Goal: Navigation & Orientation: Go to known website

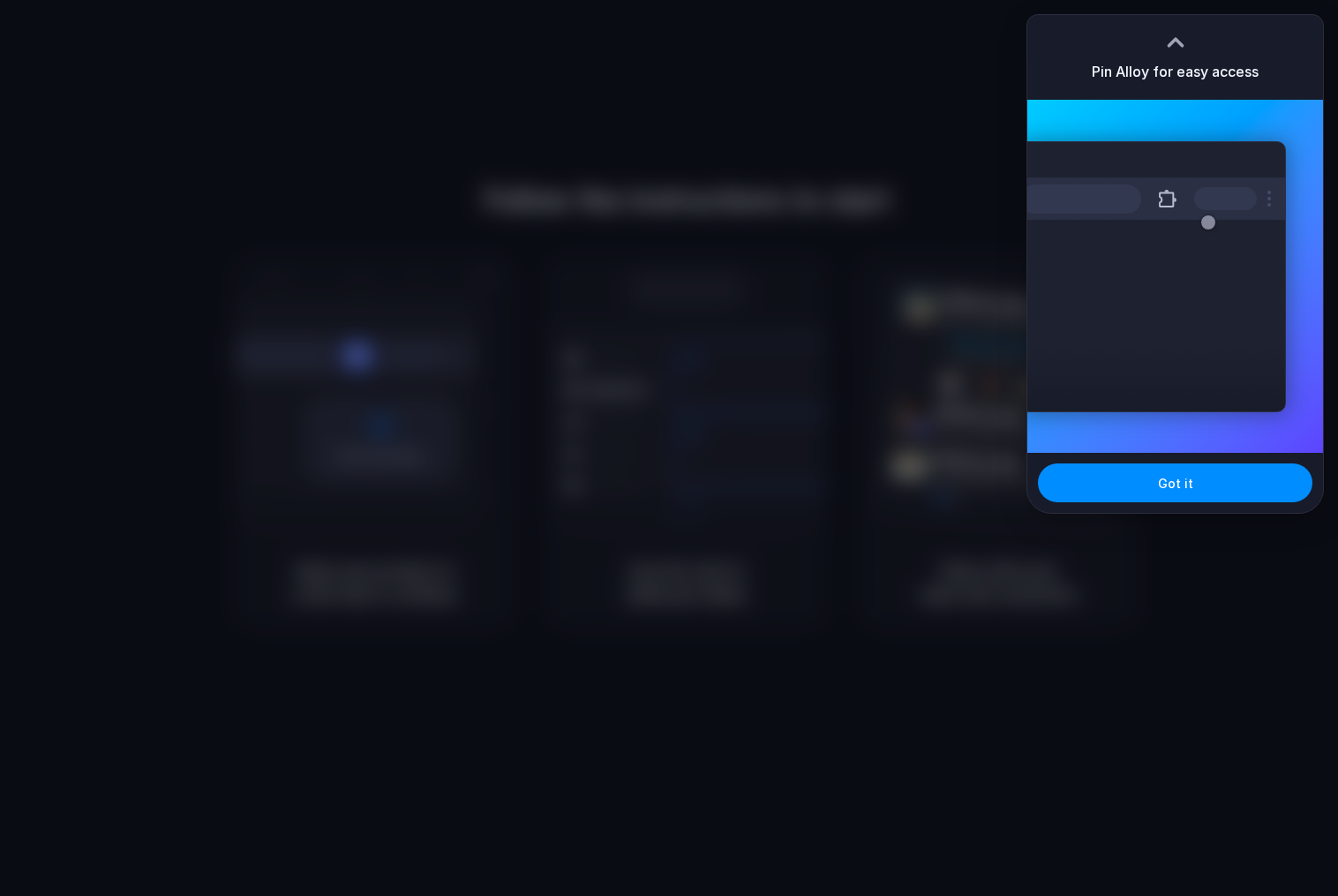
click at [669, 448] on div at bounding box center [669, 448] width 0 height 0
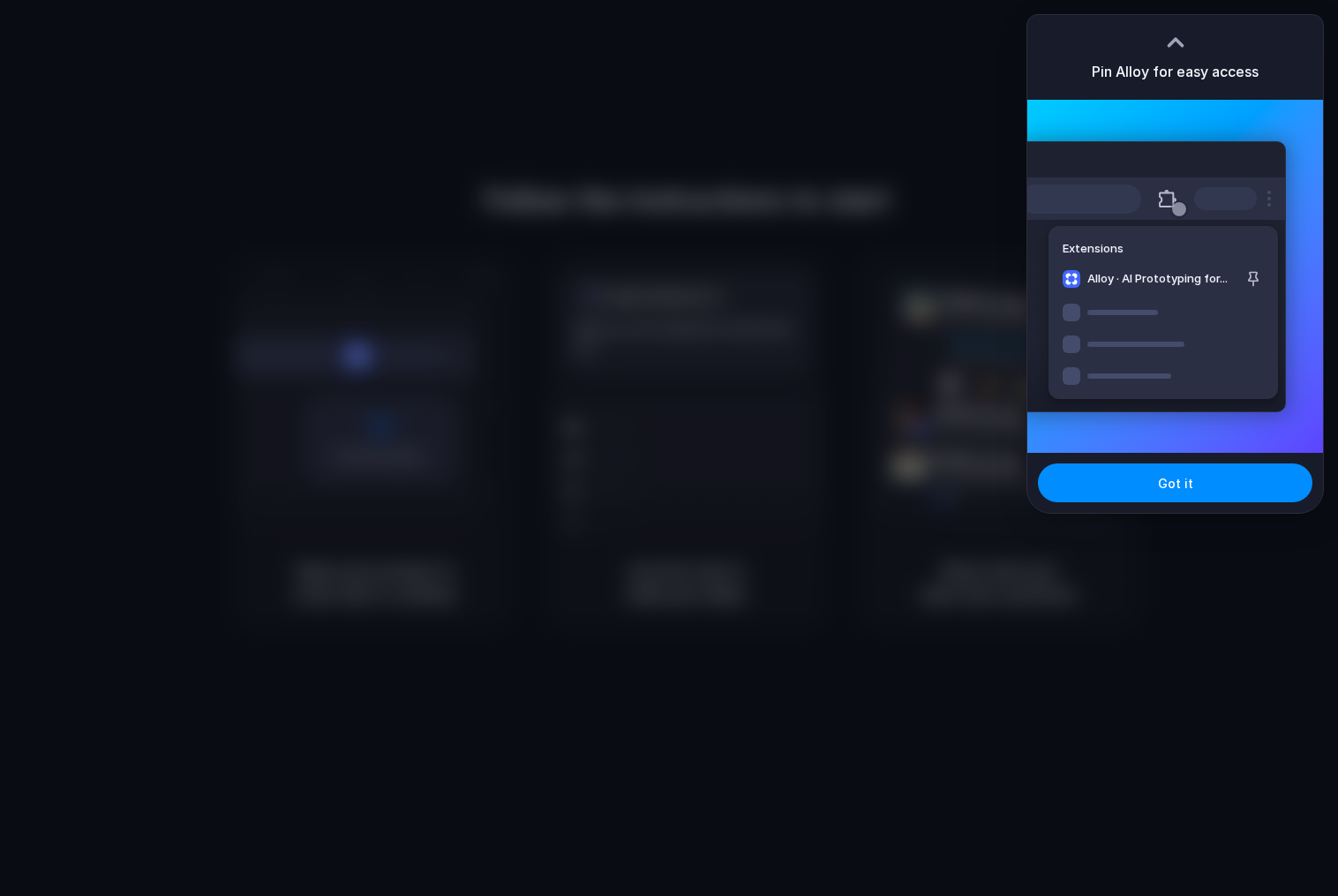
click at [898, 72] on div at bounding box center [669, 448] width 1338 height 896
click at [1167, 36] on div at bounding box center [1175, 42] width 27 height 27
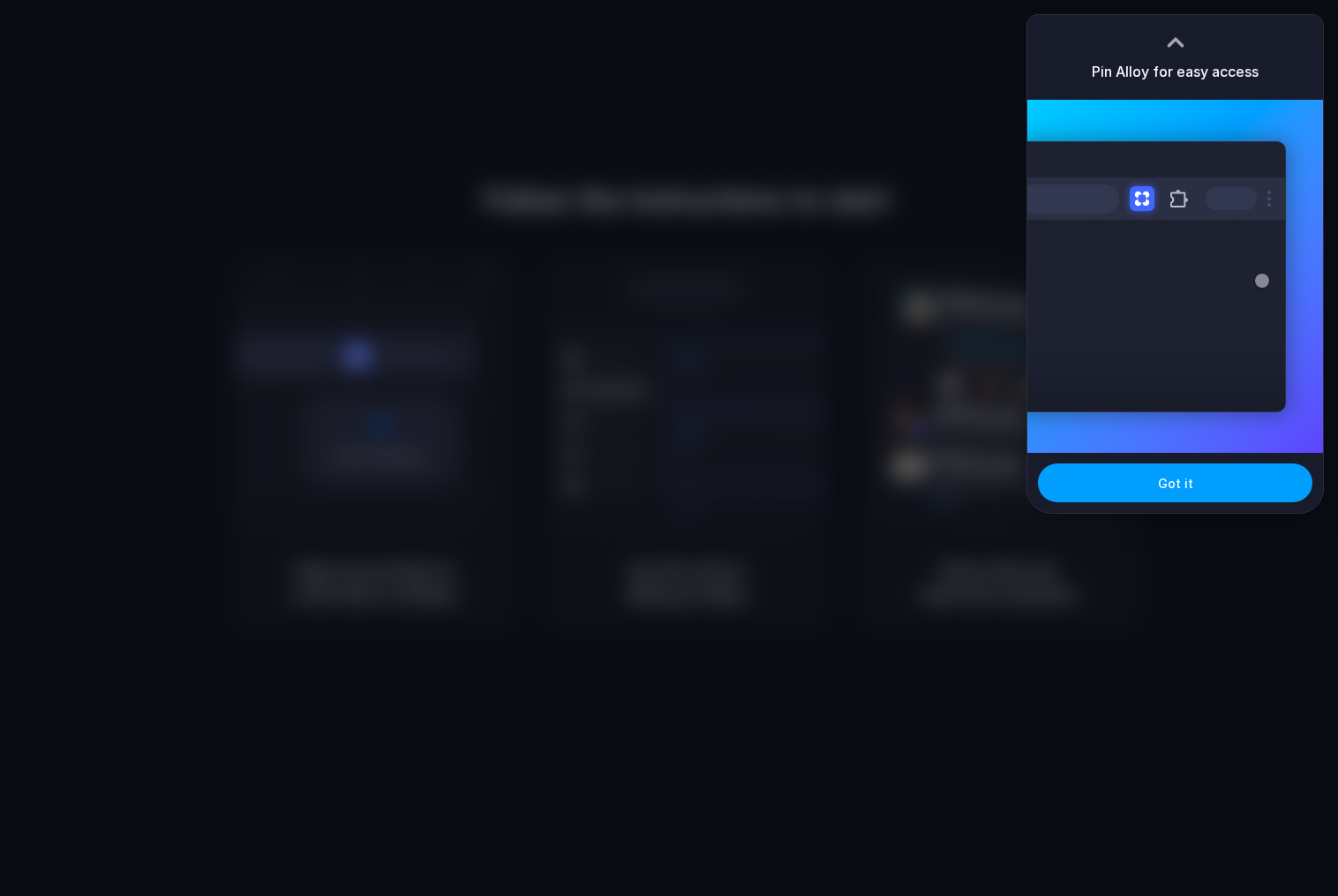
click at [1188, 491] on span "Got it" at bounding box center [1175, 483] width 36 height 18
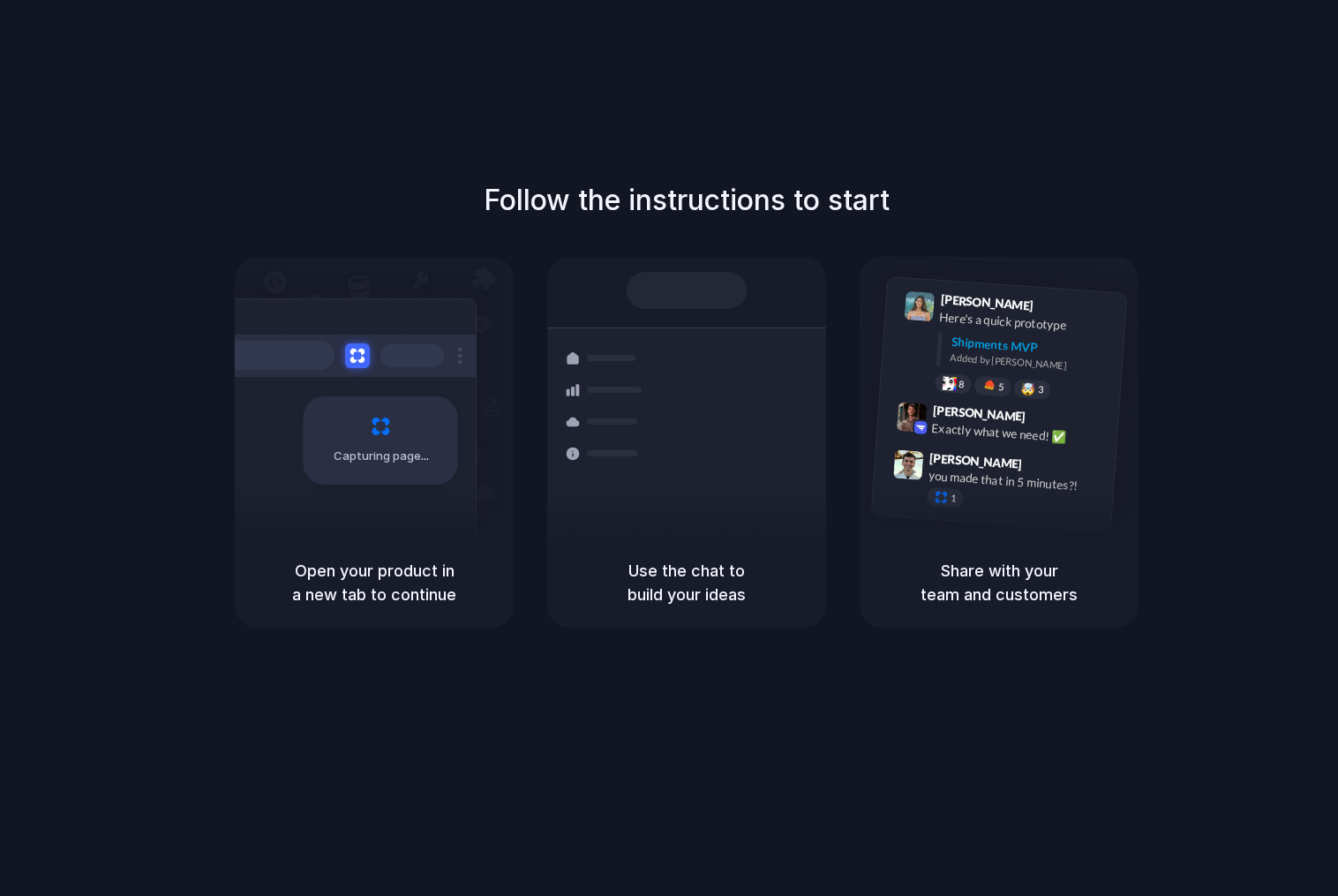
click at [485, 382] on div "Capturing page" at bounding box center [374, 397] width 279 height 281
click at [561, 374] on div "Shipments" at bounding box center [593, 452] width 129 height 247
click at [669, 448] on div at bounding box center [669, 448] width 0 height 0
